Goal: Task Accomplishment & Management: Manage account settings

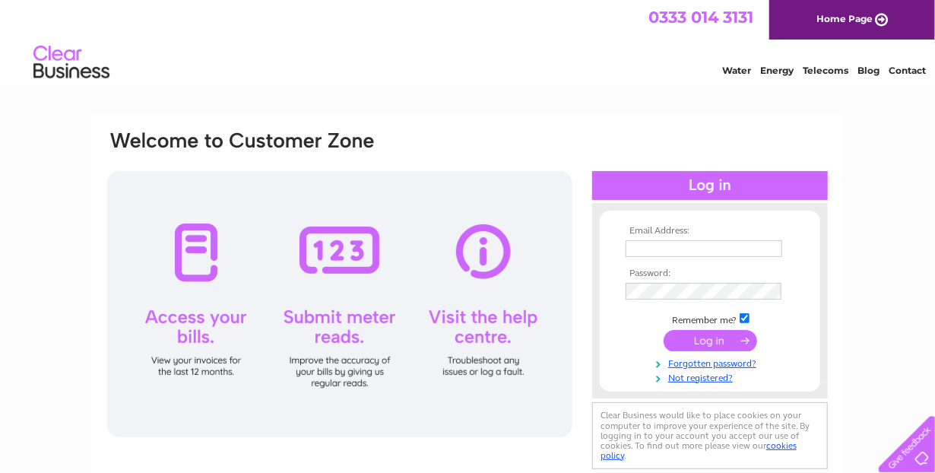
click at [911, 69] on link "Contact" at bounding box center [907, 70] width 37 height 11
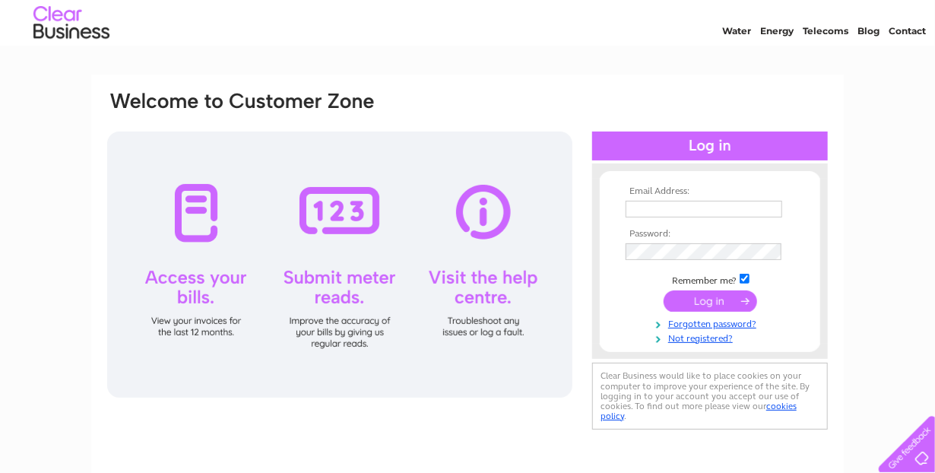
scroll to position [33, 0]
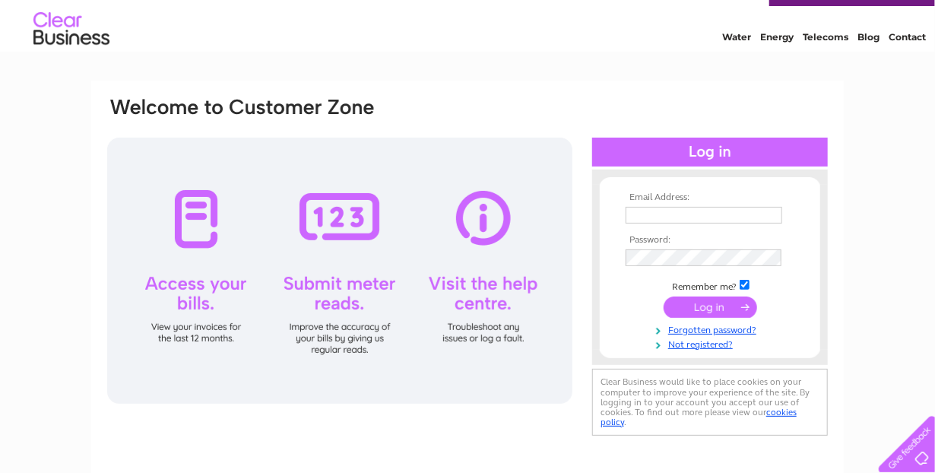
type input "rwc45@talktalk.net"
click at [481, 217] on div at bounding box center [339, 271] width 465 height 266
click at [486, 294] on div at bounding box center [339, 271] width 465 height 266
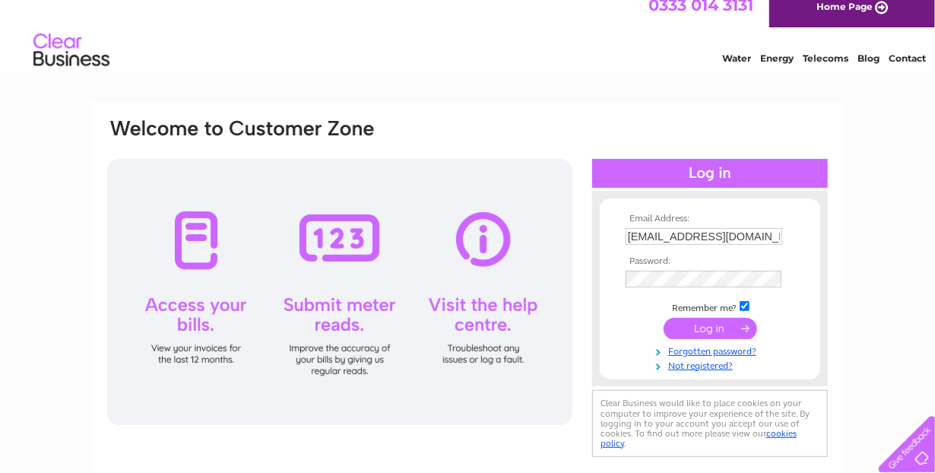
scroll to position [0, 0]
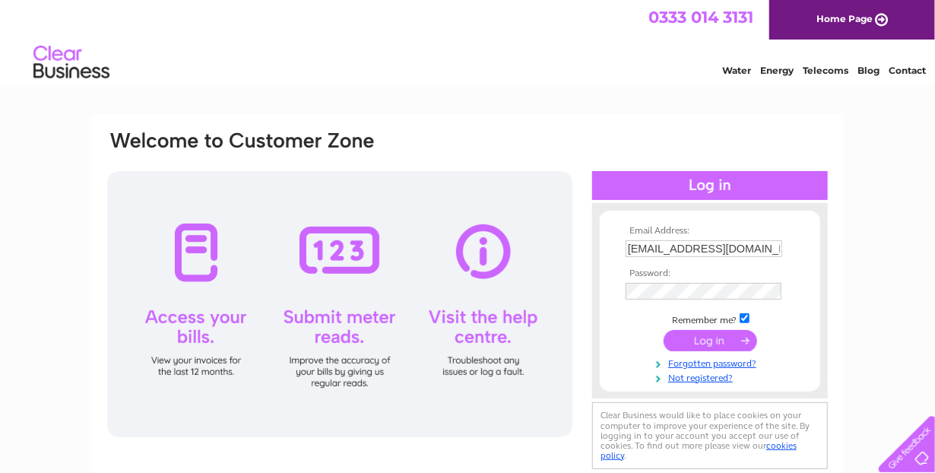
click at [705, 340] on input "submit" at bounding box center [710, 340] width 93 height 21
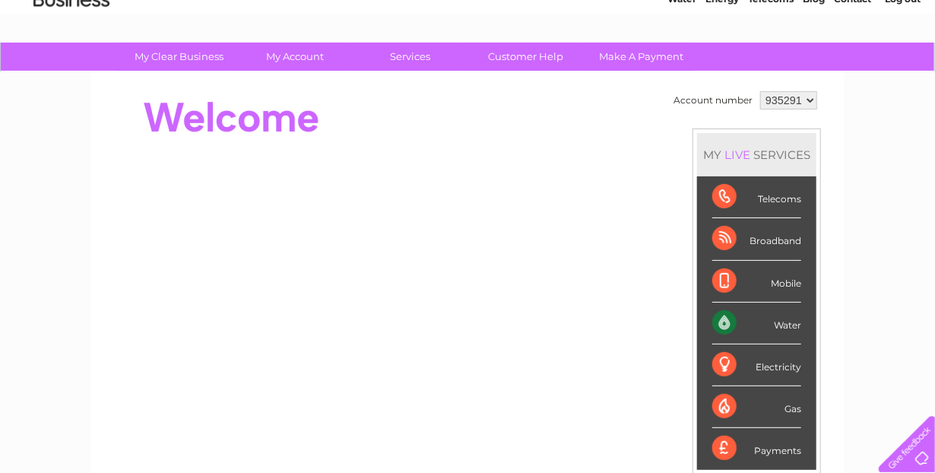
scroll to position [46, 0]
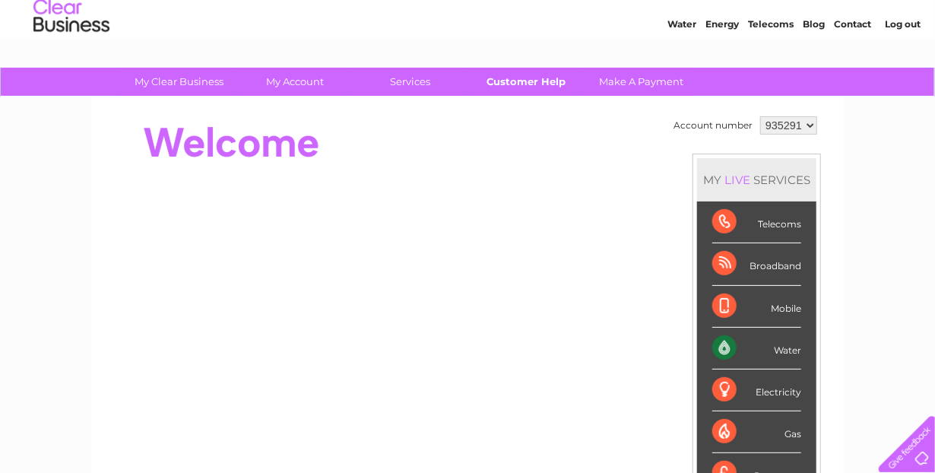
click at [538, 81] on link "Customer Help" at bounding box center [526, 82] width 125 height 28
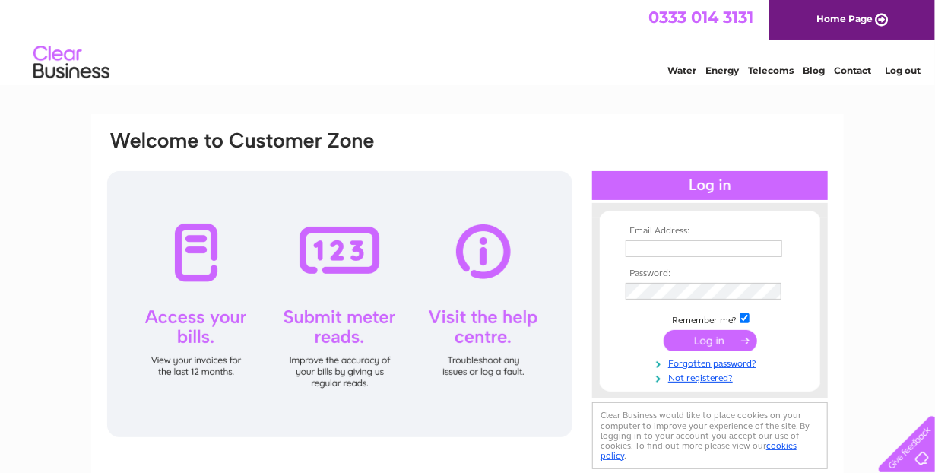
click at [908, 71] on link "Log out" at bounding box center [903, 70] width 36 height 11
